Goal: Go to known website: Go to known website

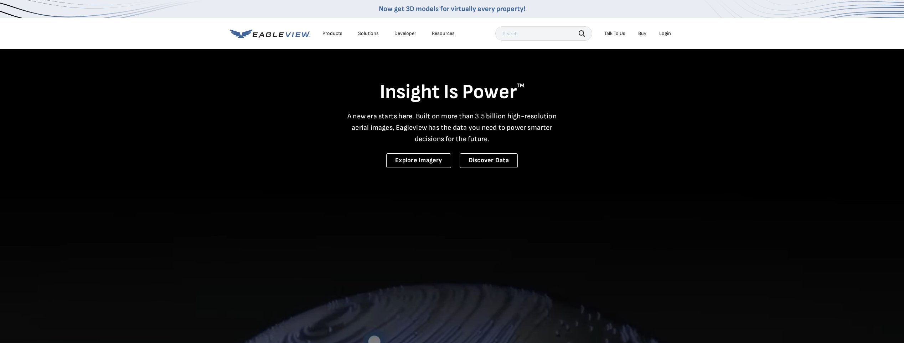
click at [666, 36] on div "Login" at bounding box center [665, 33] width 12 height 6
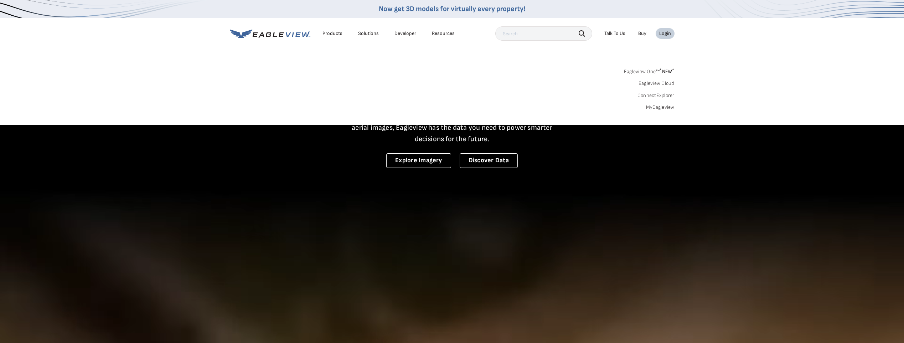
click at [667, 95] on link "ConnectExplorer" at bounding box center [655, 95] width 37 height 6
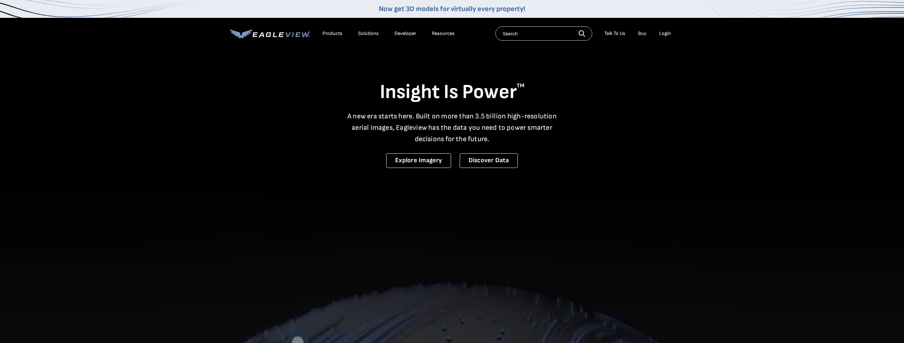
click at [668, 32] on div "Login" at bounding box center [665, 33] width 12 height 6
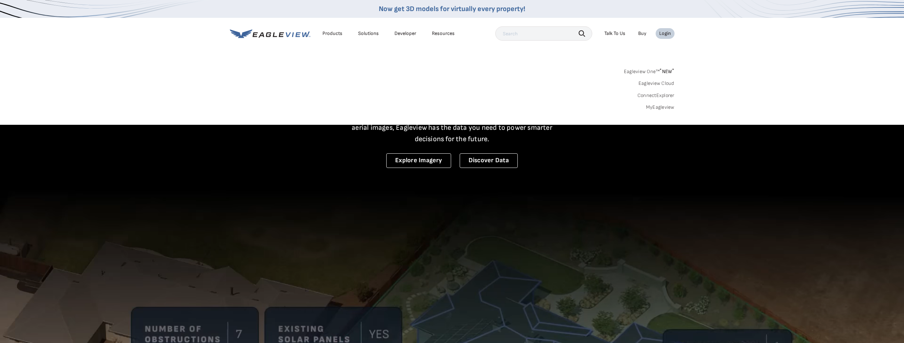
click at [670, 95] on link "ConnectExplorer" at bounding box center [655, 95] width 37 height 6
